Goal: Task Accomplishment & Management: Use online tool/utility

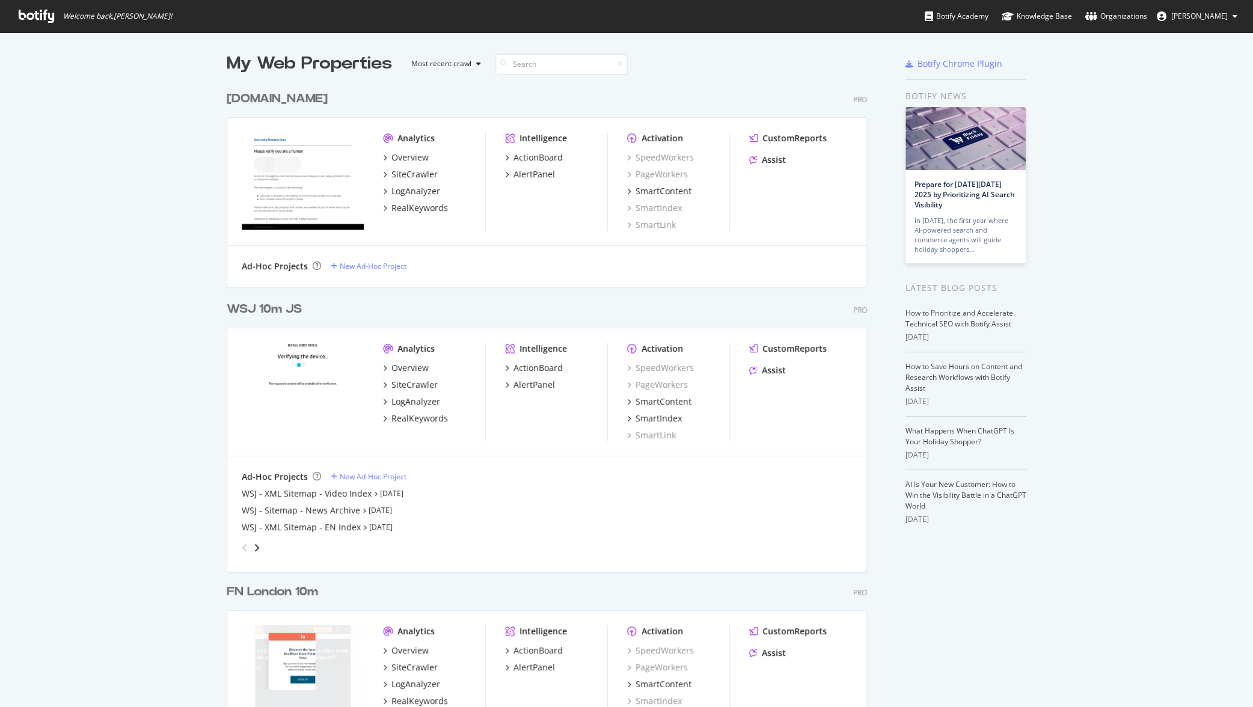
scroll to position [699, 1237]
click at [263, 100] on div "[DOMAIN_NAME]" at bounding box center [277, 98] width 101 height 17
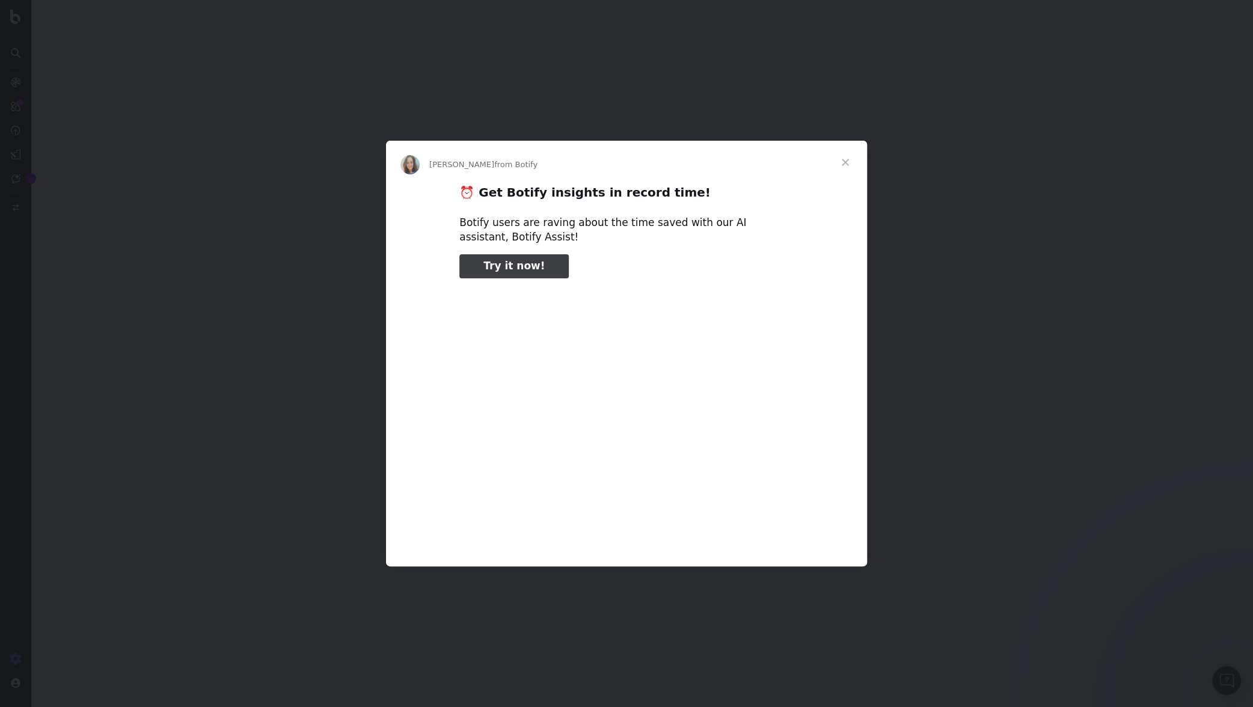
type input "105107"
click at [847, 159] on span "Close" at bounding box center [845, 162] width 43 height 43
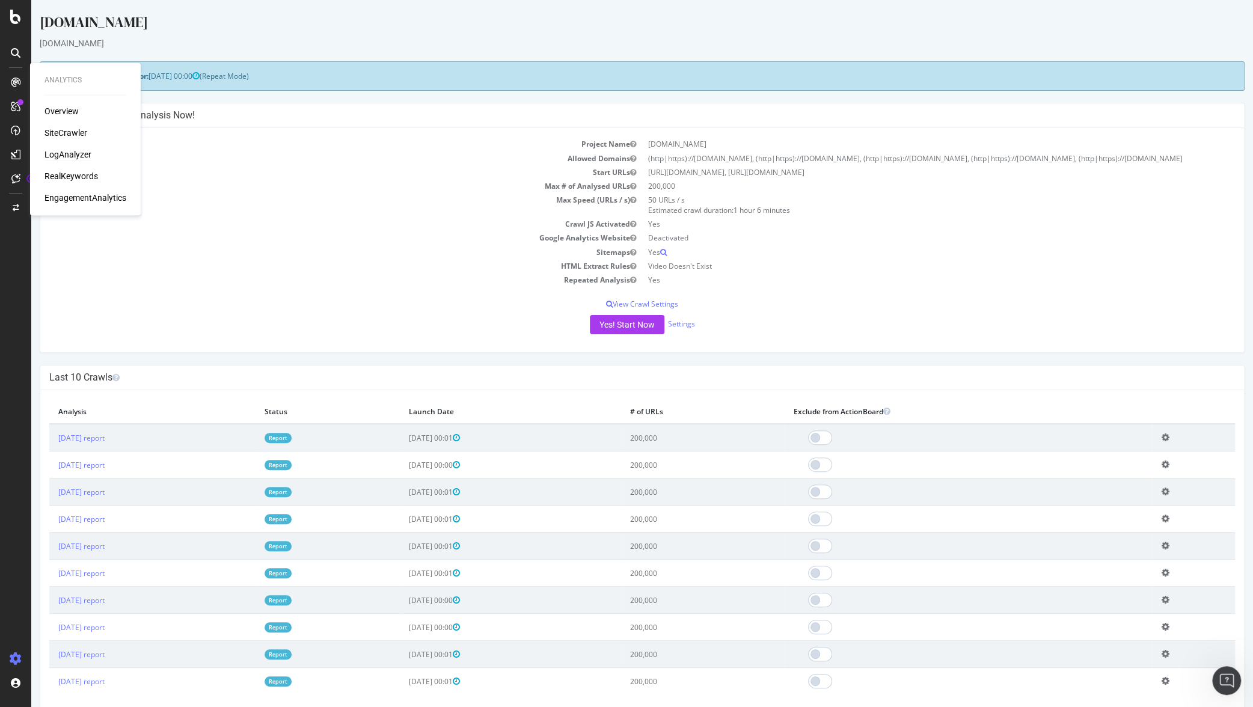
click at [70, 151] on div "LogAnalyzer" at bounding box center [68, 155] width 47 height 12
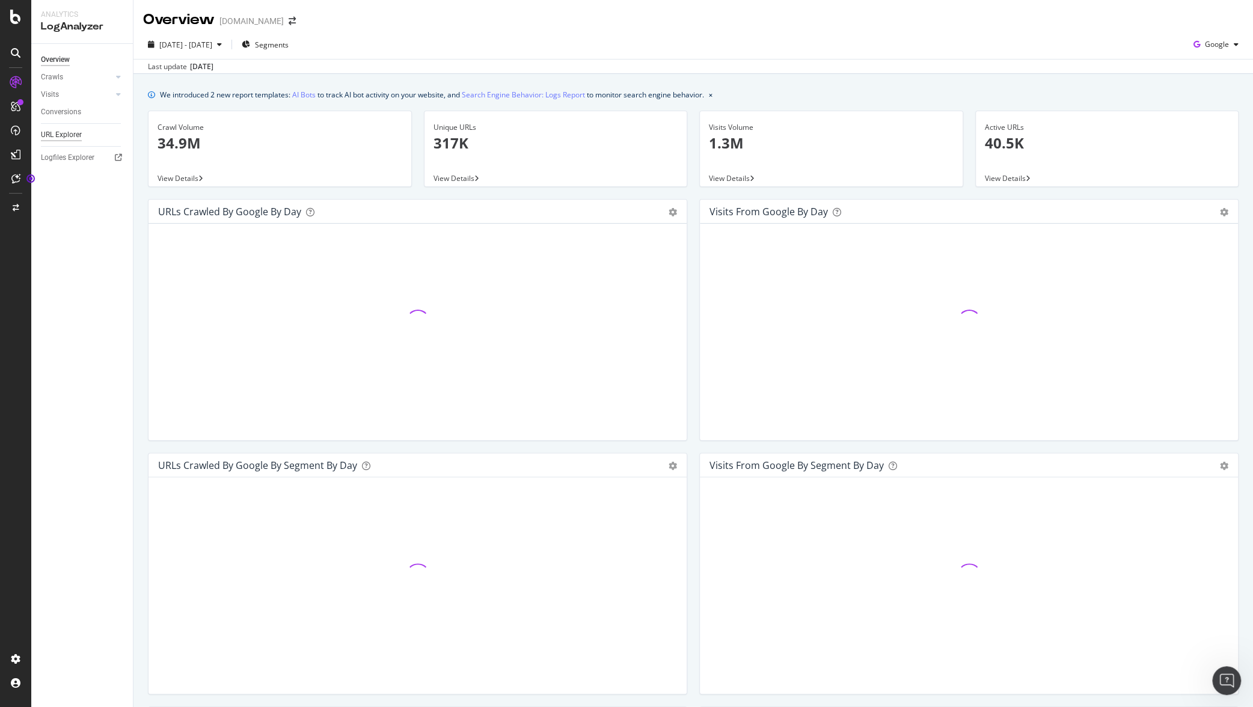
click at [79, 136] on div "URL Explorer" at bounding box center [61, 135] width 41 height 13
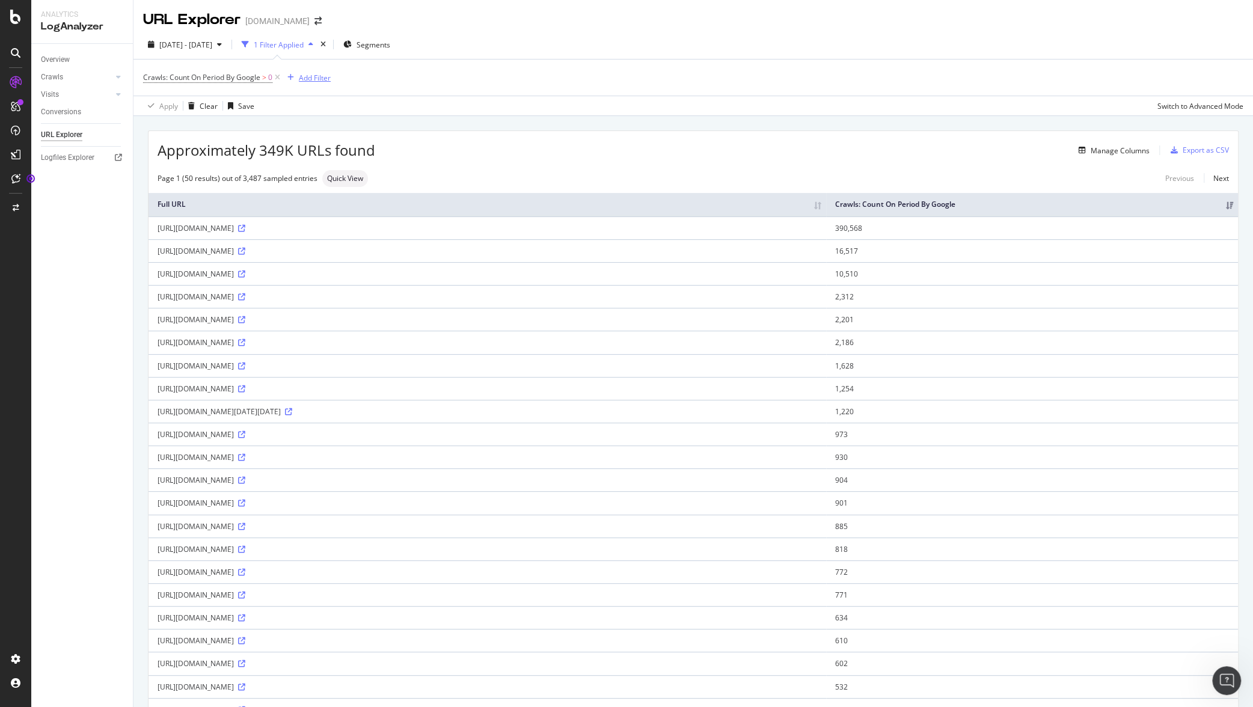
click at [319, 79] on div "Add Filter" at bounding box center [315, 78] width 32 height 10
click at [321, 168] on div "URLs (Logs)" at bounding box center [389, 163] width 206 height 17
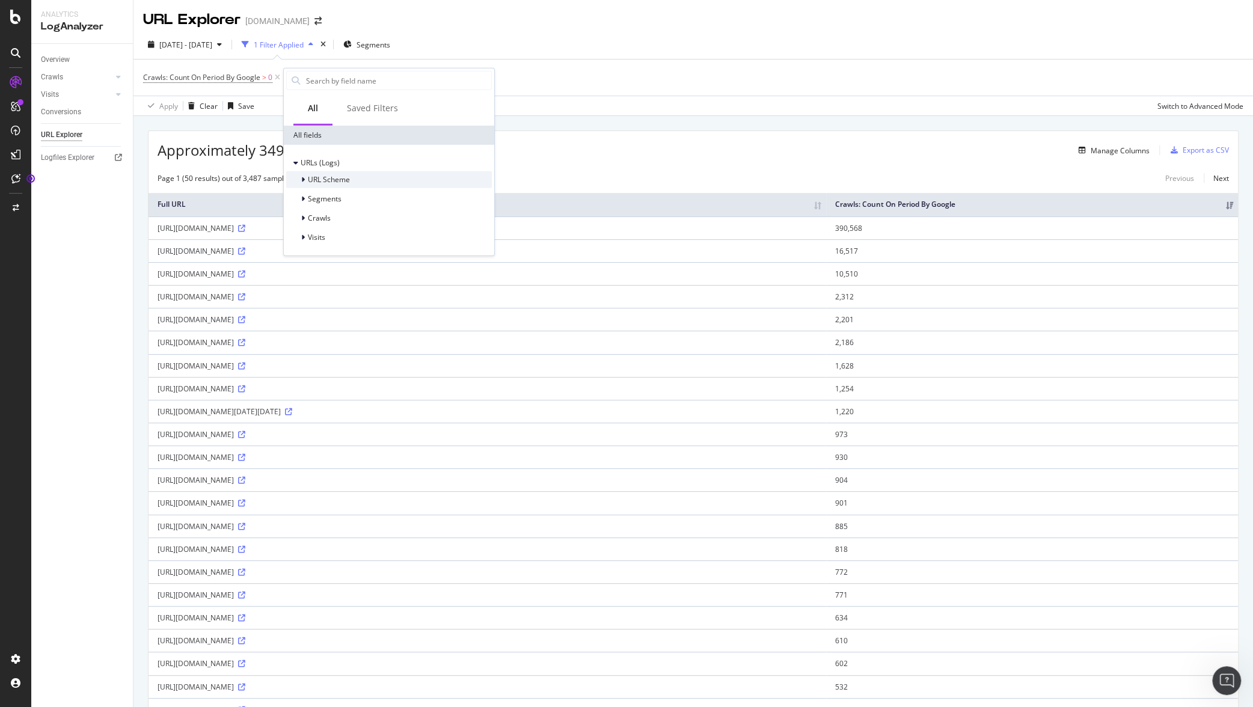
click at [330, 176] on span "URL Scheme" at bounding box center [329, 179] width 42 height 10
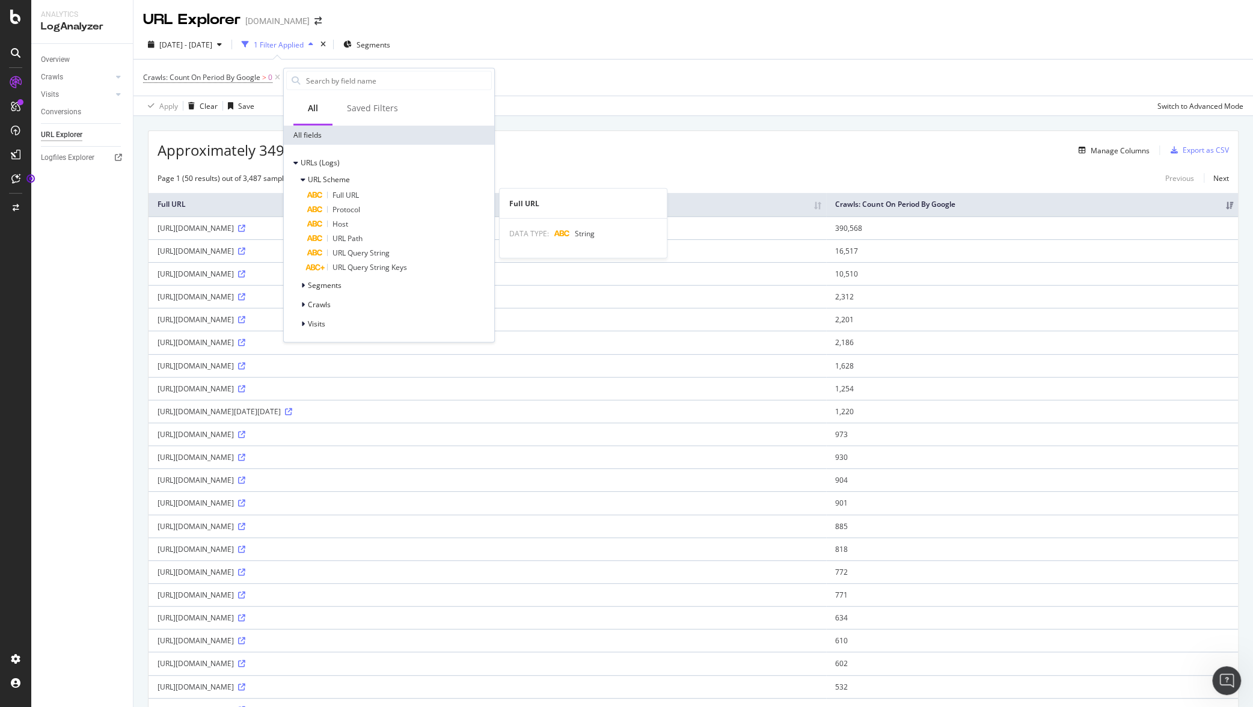
click at [359, 197] on span "Full URL" at bounding box center [346, 195] width 26 height 10
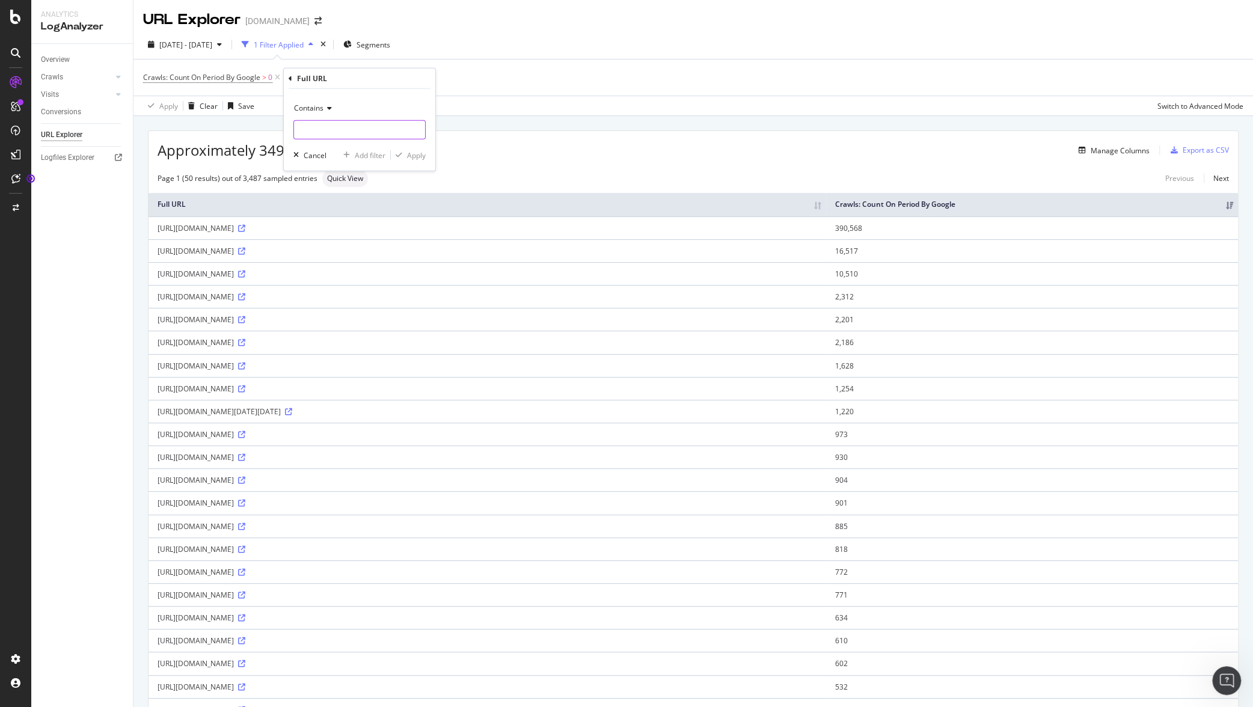
click at [351, 128] on input "text" at bounding box center [359, 129] width 131 height 19
paste input "[URL][DOMAIN_NAME]"
type input "[URL][DOMAIN_NAME]"
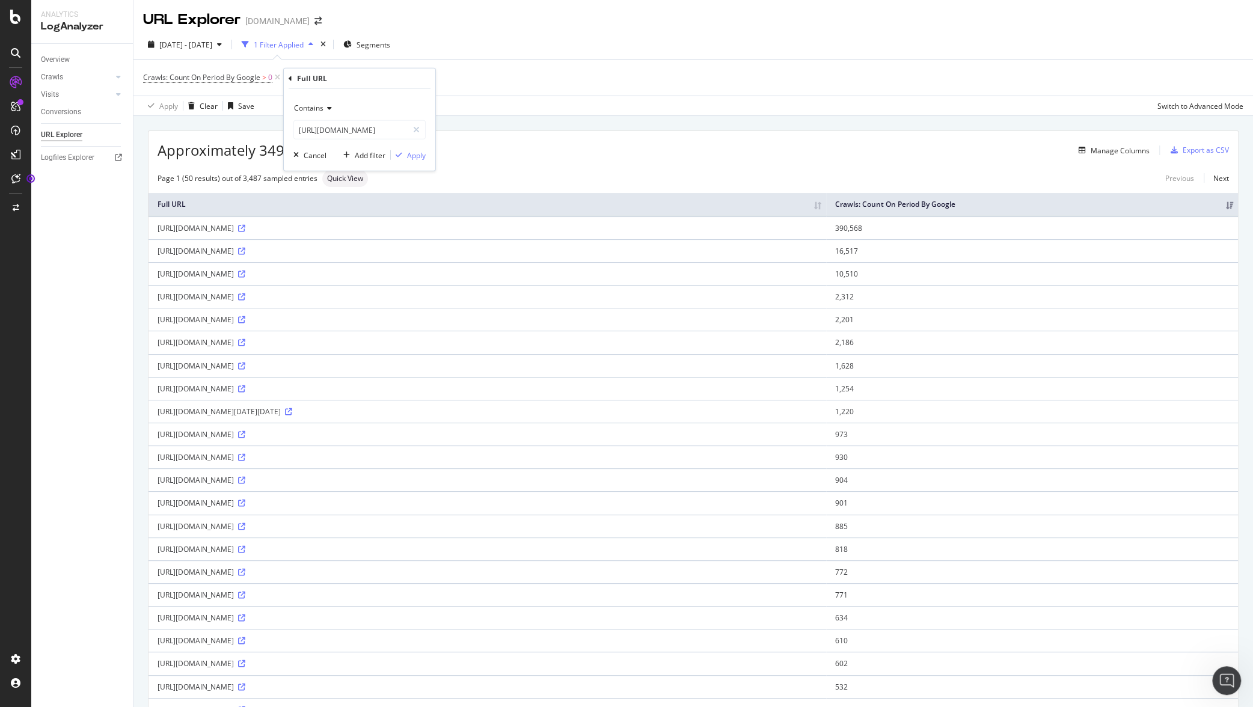
click at [325, 102] on div "Contains" at bounding box center [360, 108] width 132 height 19
click at [345, 137] on div "Equal to" at bounding box center [361, 133] width 129 height 16
click at [414, 158] on div "Apply" at bounding box center [416, 155] width 19 height 10
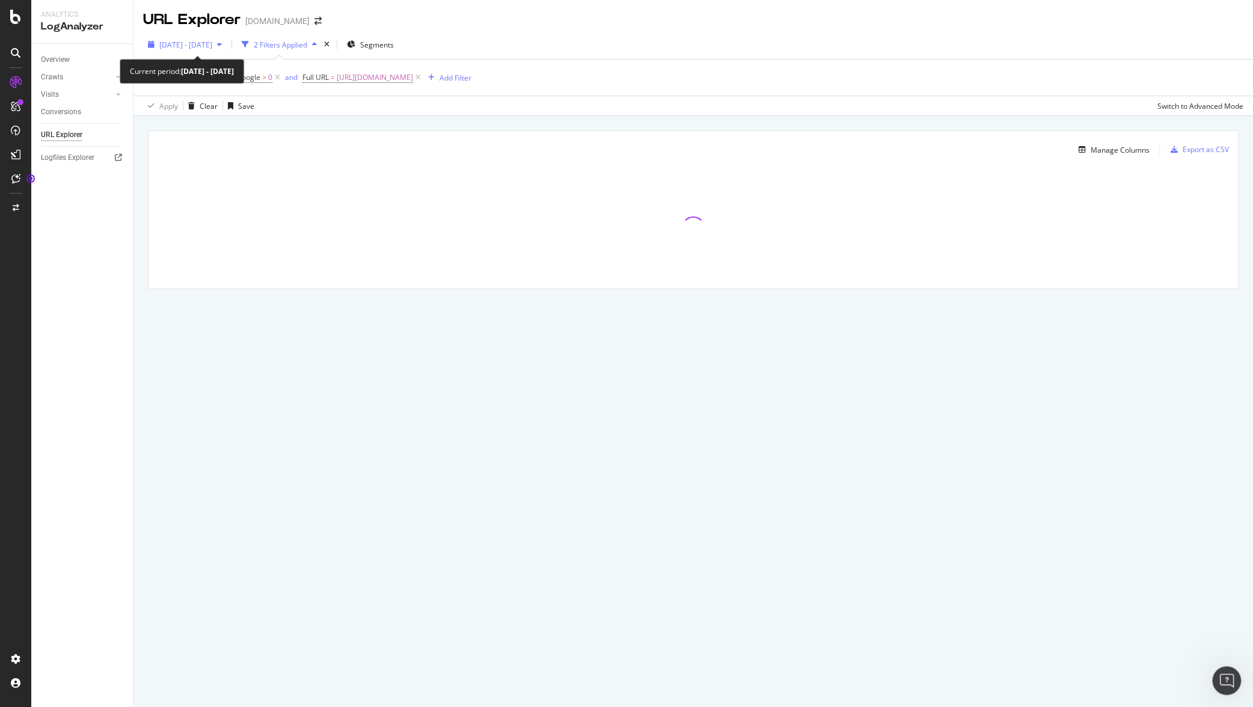
click at [227, 46] on div "button" at bounding box center [219, 44] width 14 height 7
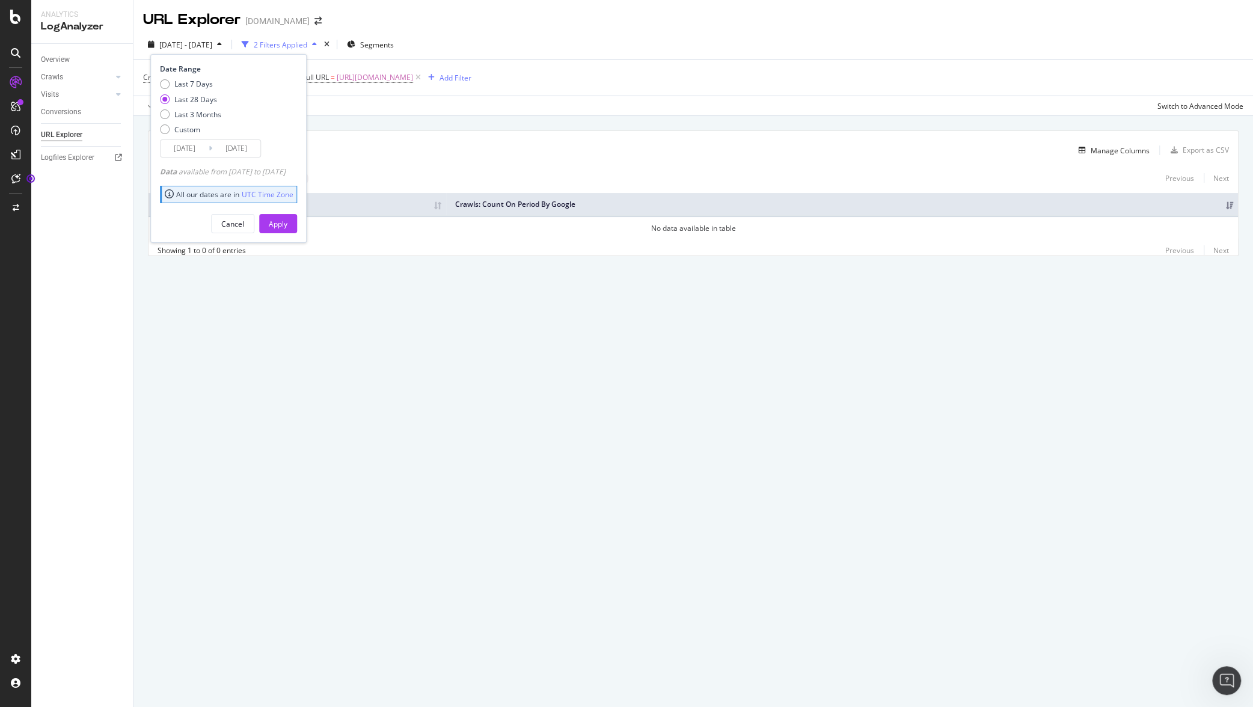
click at [618, 27] on div "URL Explorer [DOMAIN_NAME]" at bounding box center [694, 15] width 1120 height 30
